Goal: Task Accomplishment & Management: Manage account settings

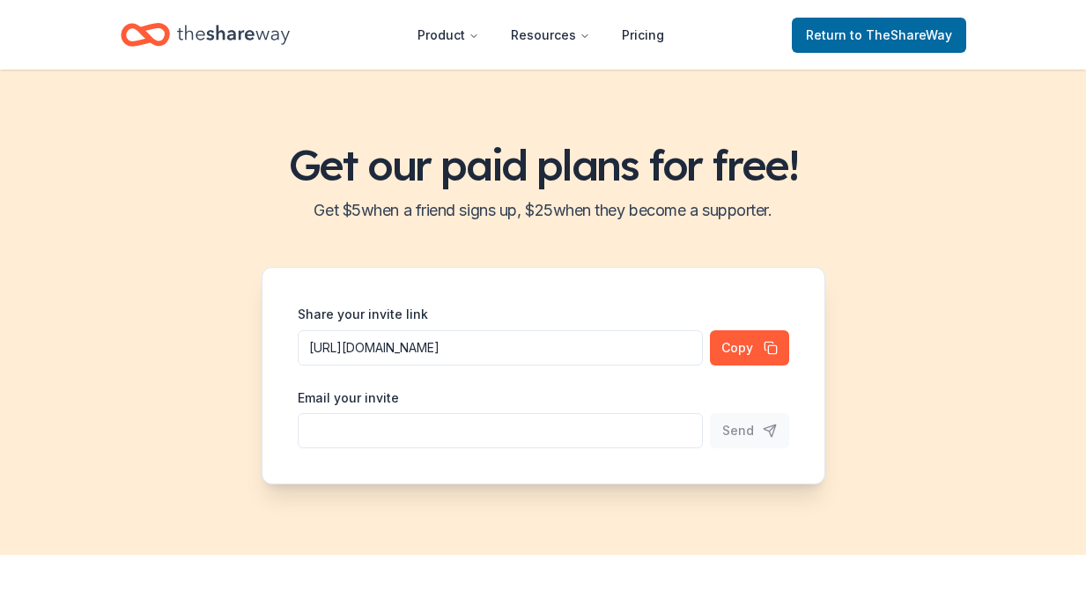
click at [242, 31] on icon "Home" at bounding box center [233, 34] width 113 height 19
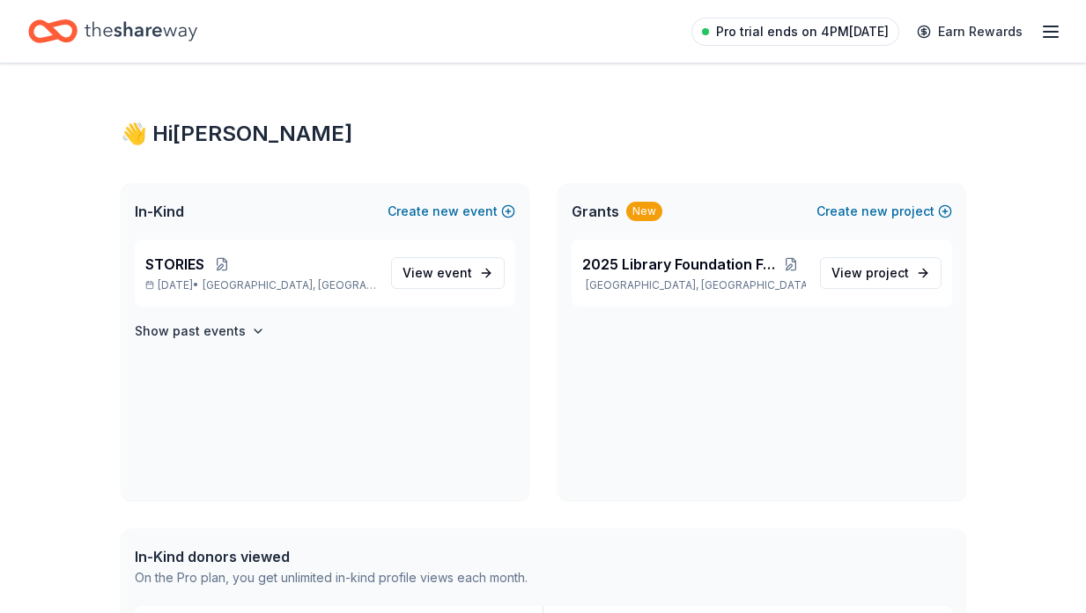
click at [834, 30] on span "Pro trial ends on 4PM, 10/6" at bounding box center [802, 31] width 173 height 21
click at [831, 40] on span "Pro trial ends on 4PM, 10/6" at bounding box center [802, 31] width 173 height 21
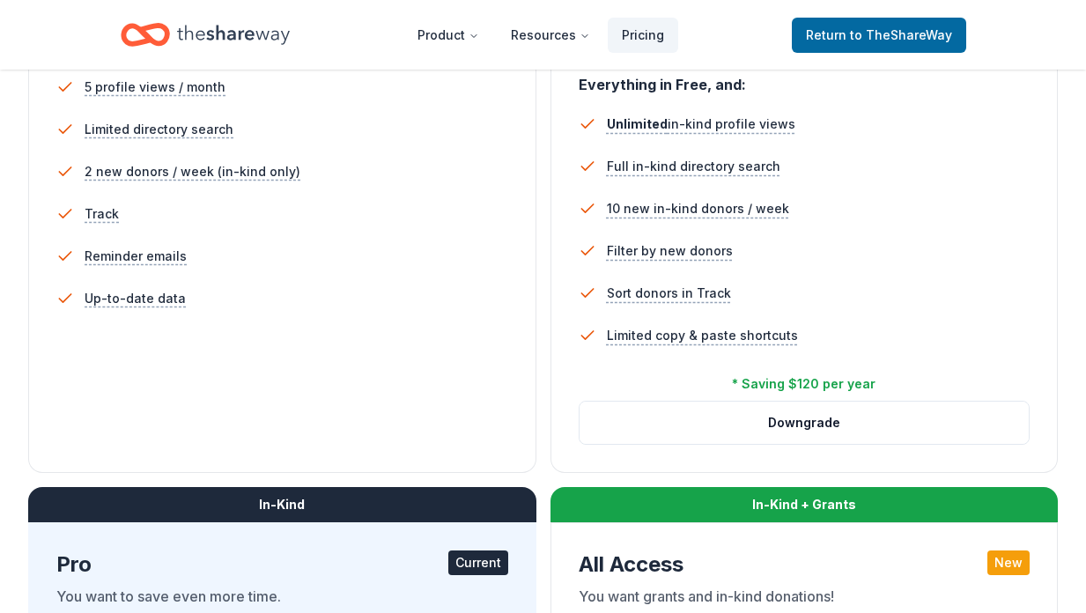
scroll to position [547, 0]
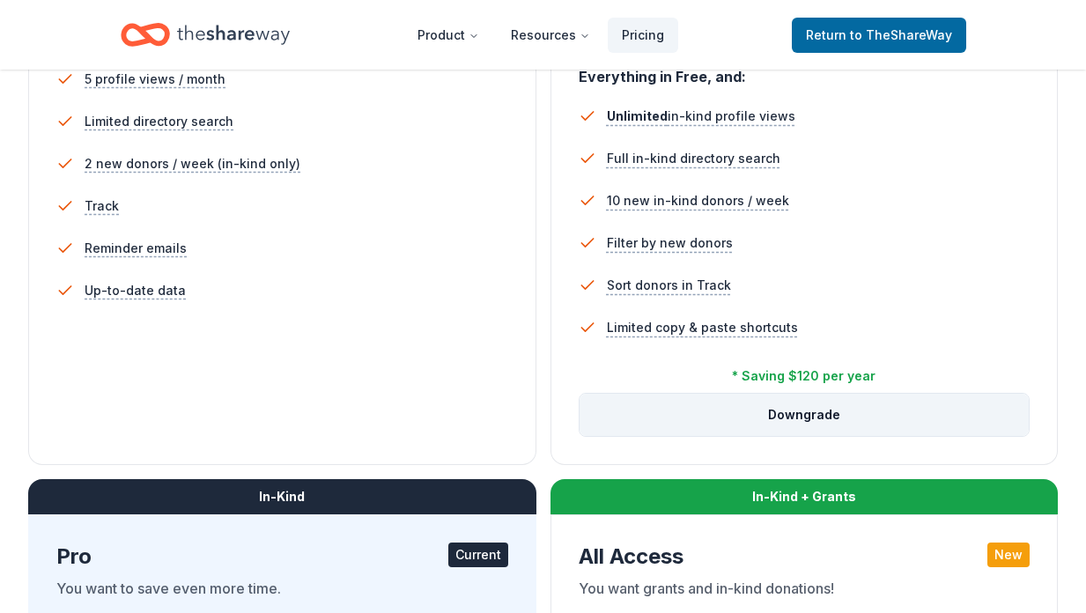
click at [775, 415] on button "Downgrade" at bounding box center [804, 415] width 450 height 42
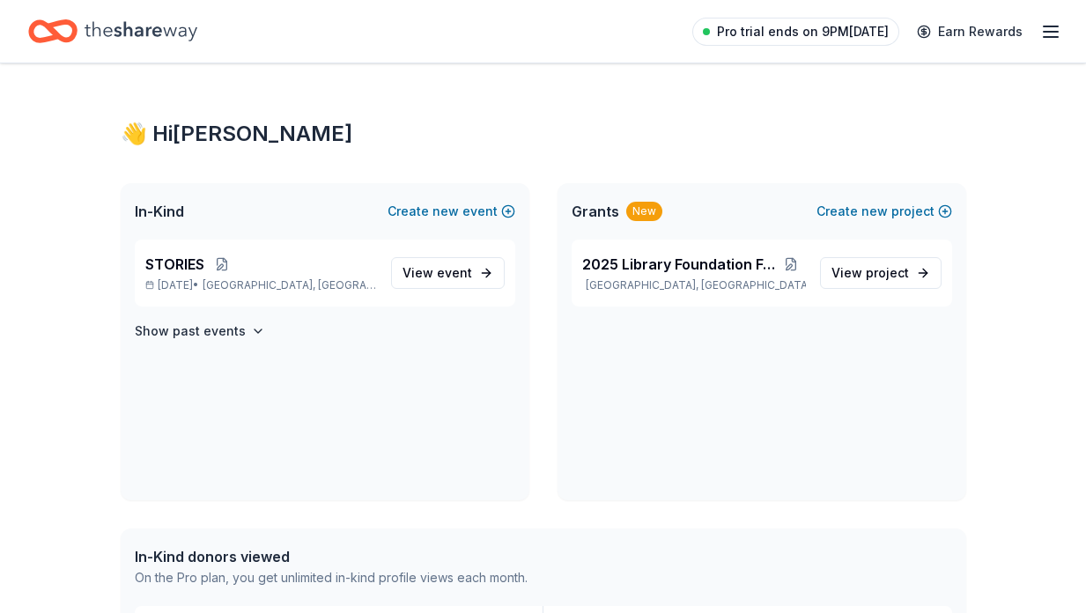
click at [808, 38] on span "Pro trial ends on 9PM[DATE]" at bounding box center [803, 31] width 172 height 21
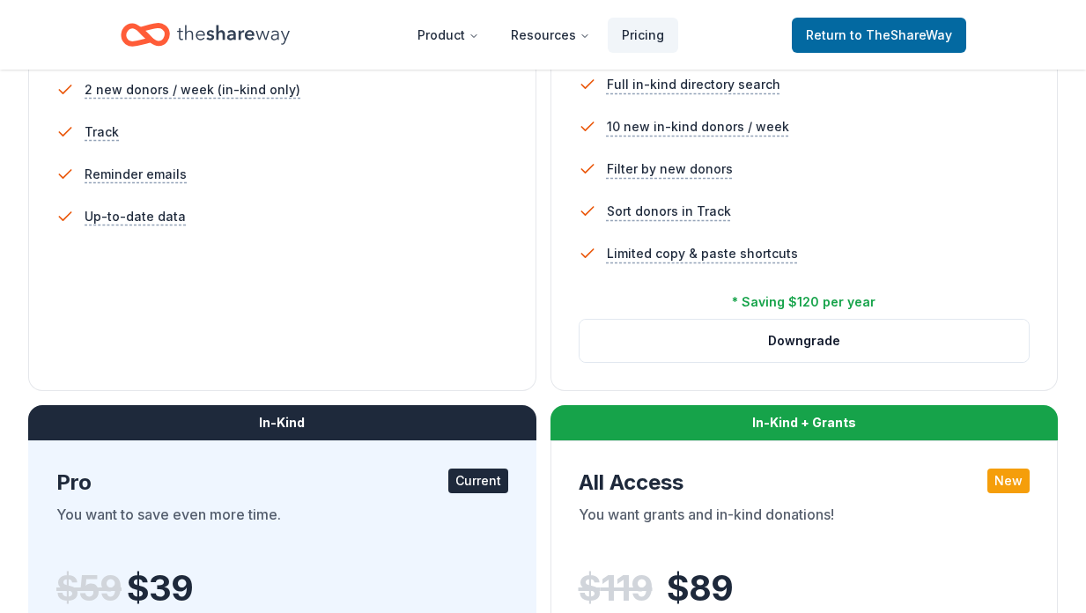
scroll to position [723, 0]
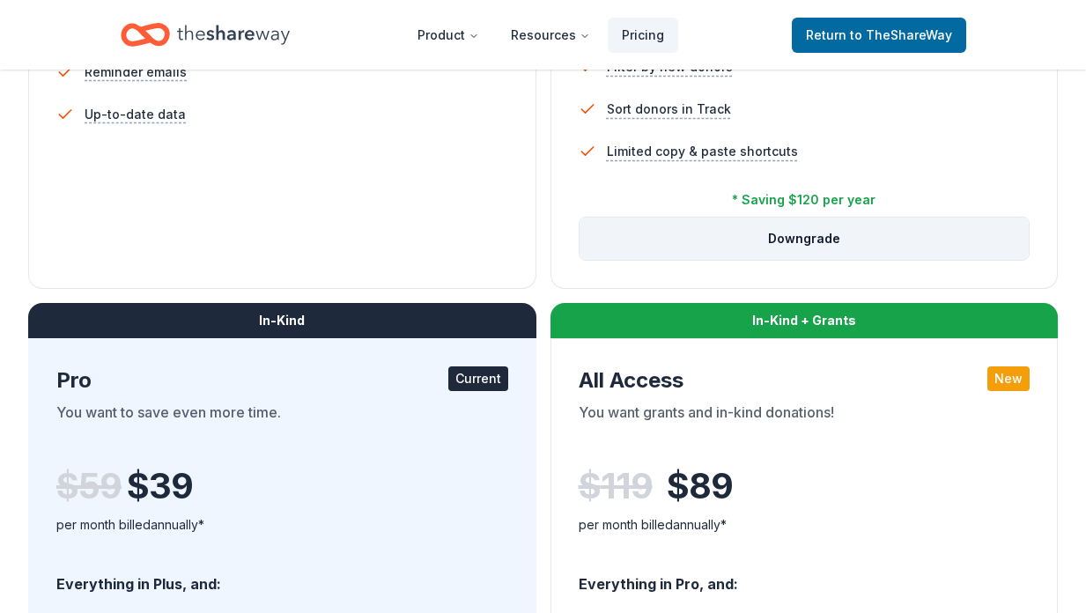
click at [794, 232] on button "Downgrade" at bounding box center [804, 238] width 450 height 42
